Goal: Transaction & Acquisition: Register for event/course

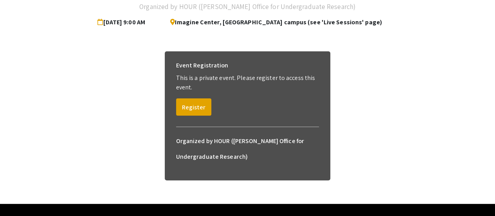
scroll to position [74, 0]
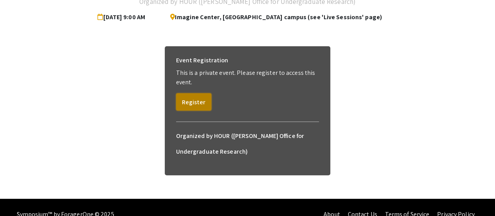
click at [189, 105] on button "Register" at bounding box center [193, 101] width 35 height 17
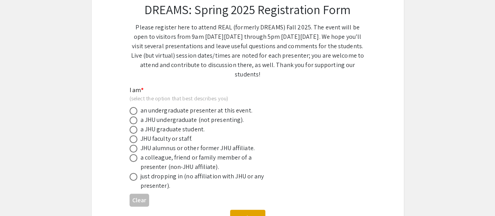
scroll to position [62, 0]
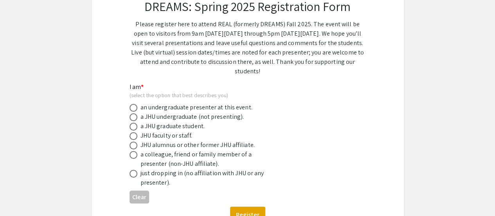
click at [186, 107] on div "an undergraduate presenter at this event." at bounding box center [197, 107] width 112 height 9
click at [131, 107] on span at bounding box center [134, 108] width 8 height 8
click at [131, 107] on input "radio" at bounding box center [134, 108] width 8 height 8
radio input "true"
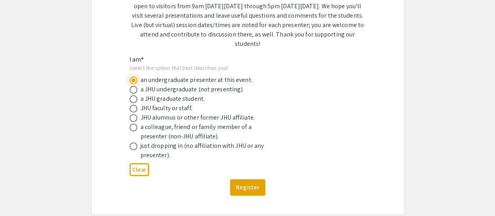
scroll to position [90, 0]
click at [245, 184] on button "Register" at bounding box center [247, 186] width 35 height 16
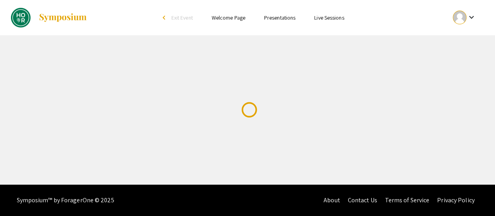
scroll to position [0, 0]
